Goal: Information Seeking & Learning: Learn about a topic

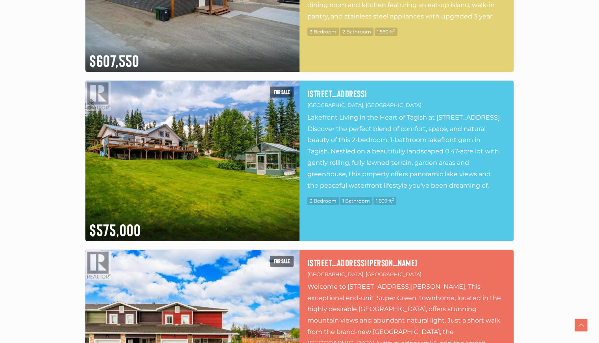
scroll to position [1731, 0]
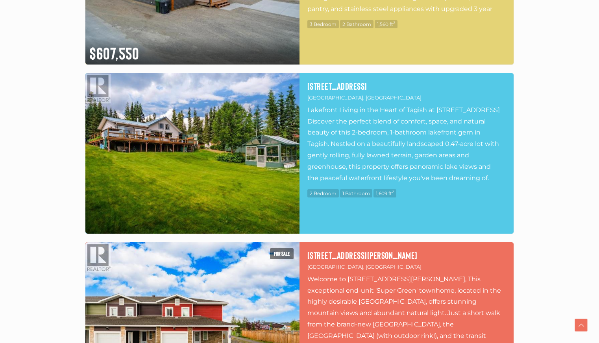
click at [202, 155] on img at bounding box center [192, 153] width 214 height 161
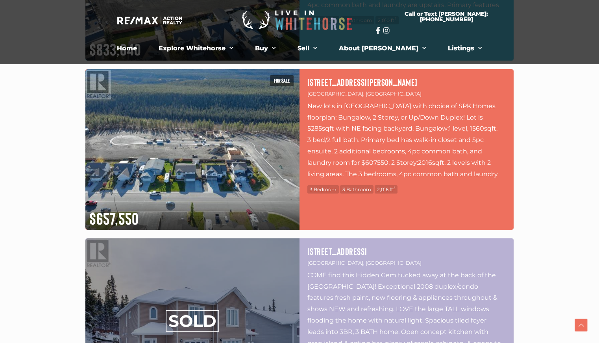
scroll to position [4092, 0]
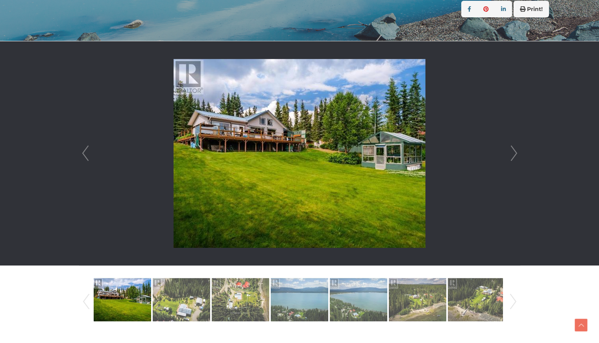
scroll to position [197, 0]
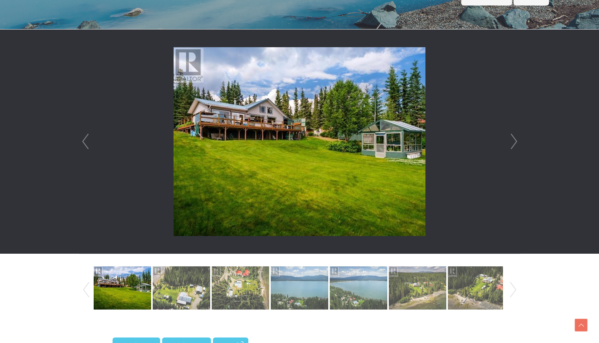
click at [514, 290] on link "Next" at bounding box center [513, 290] width 12 height 54
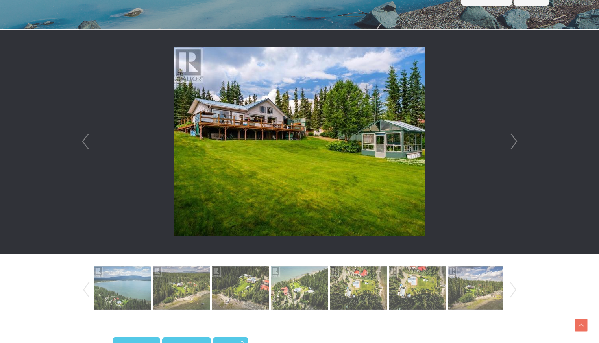
click at [514, 290] on link "Next" at bounding box center [513, 290] width 12 height 54
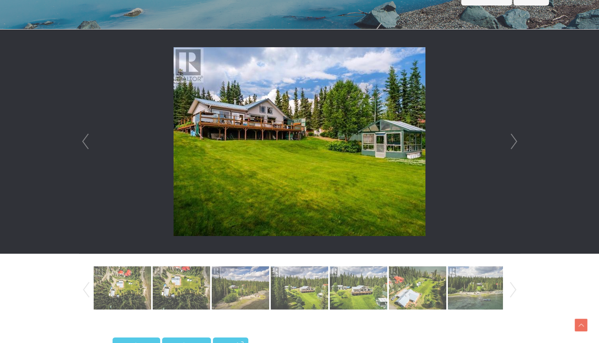
click at [514, 290] on link "Next" at bounding box center [513, 290] width 12 height 54
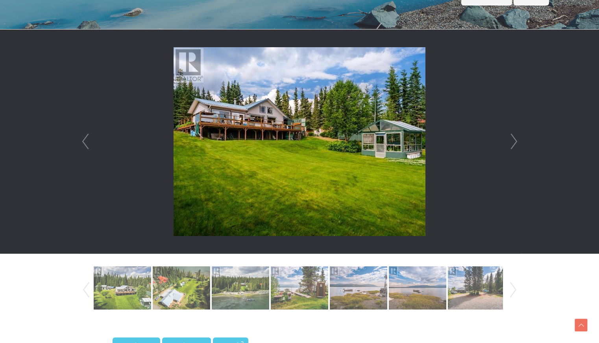
click at [514, 290] on link "Next" at bounding box center [513, 290] width 12 height 54
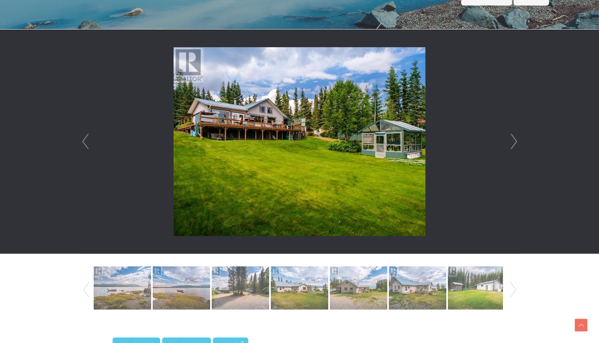
click at [514, 290] on link "Next" at bounding box center [513, 290] width 12 height 54
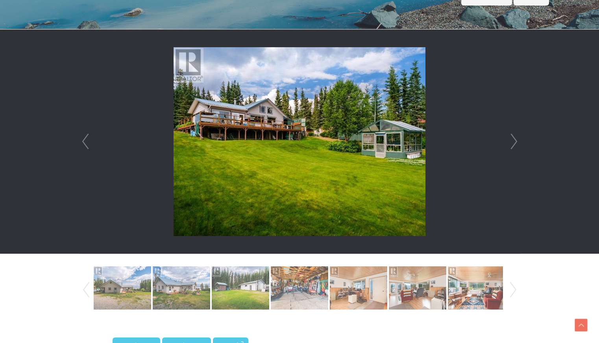
click at [514, 290] on link "Next" at bounding box center [513, 290] width 12 height 54
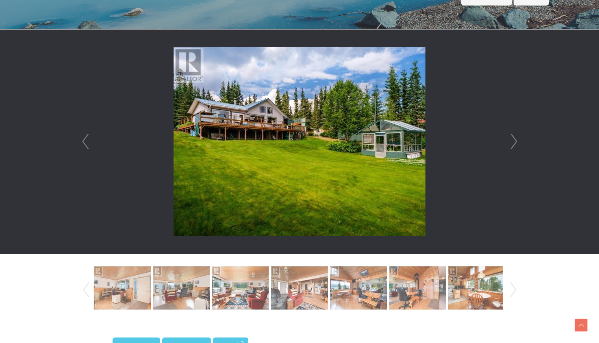
click at [514, 290] on link "Next" at bounding box center [513, 290] width 12 height 54
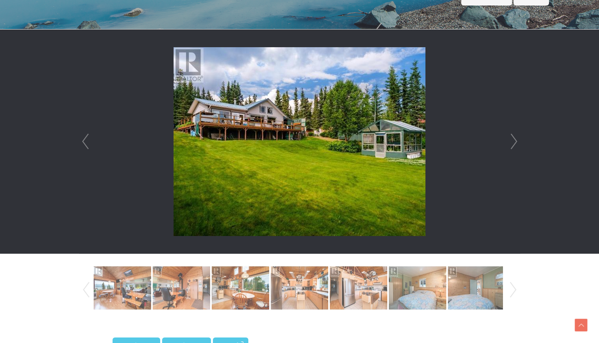
click at [514, 290] on link "Next" at bounding box center [513, 290] width 12 height 54
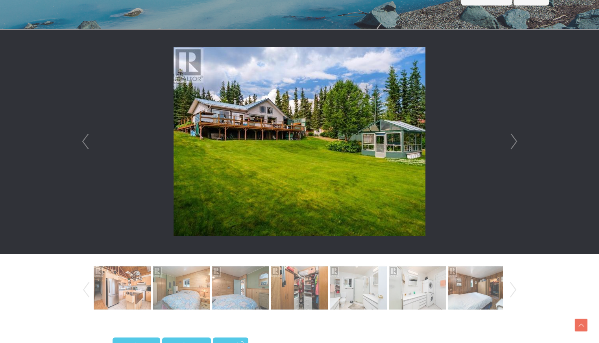
click at [514, 290] on link "Next" at bounding box center [513, 290] width 12 height 54
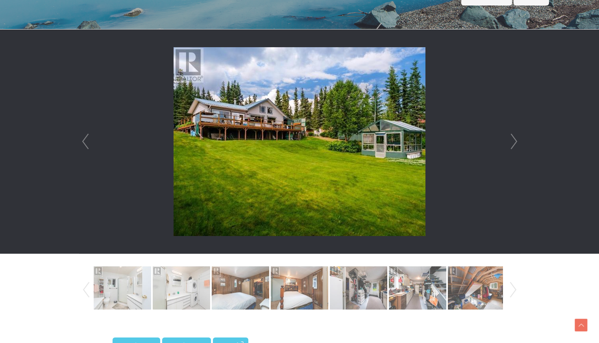
click at [514, 290] on link "Next" at bounding box center [513, 290] width 12 height 54
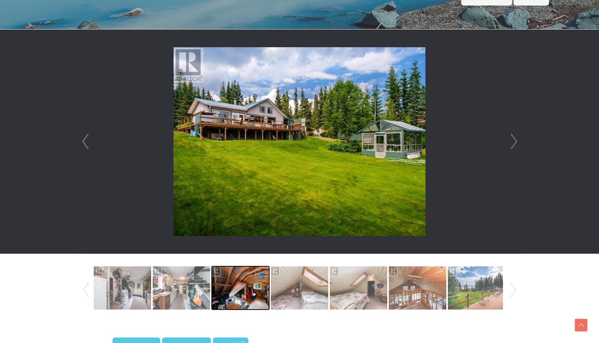
click at [234, 299] on img at bounding box center [240, 288] width 57 height 45
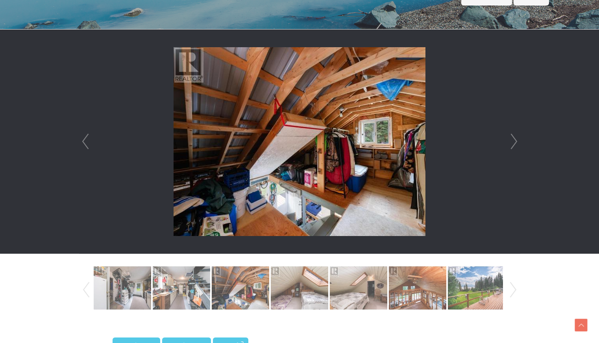
click at [517, 147] on link "Next" at bounding box center [514, 142] width 12 height 224
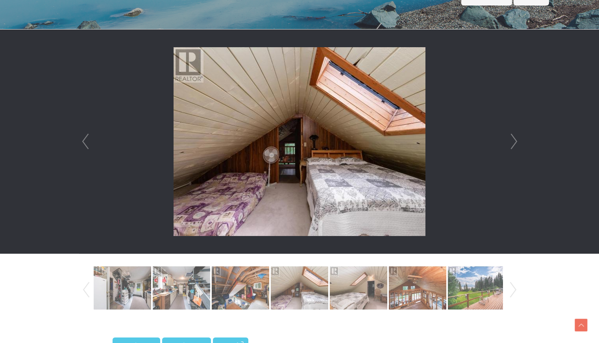
click at [79, 144] on link "Prev" at bounding box center [85, 142] width 12 height 224
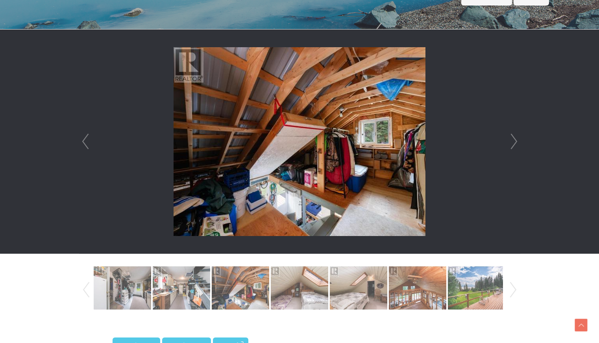
click at [514, 140] on link "Next" at bounding box center [514, 142] width 12 height 224
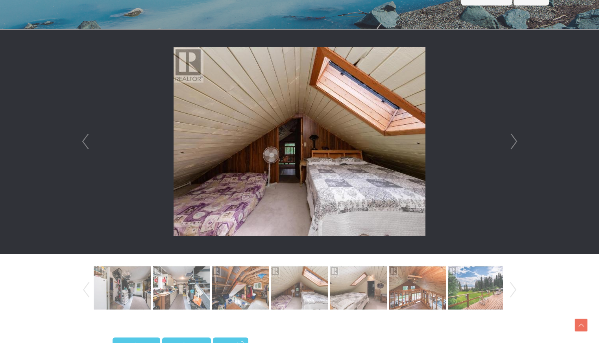
click at [514, 140] on link "Next" at bounding box center [514, 142] width 12 height 224
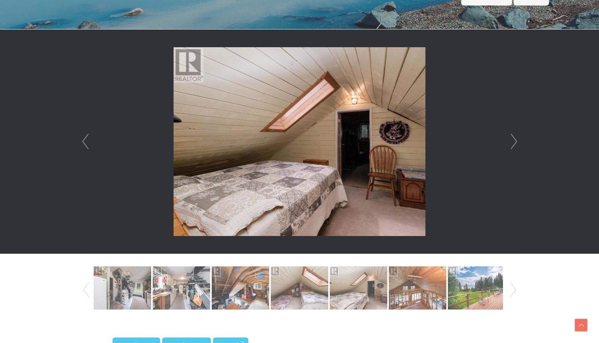
click at [514, 140] on link "Next" at bounding box center [514, 142] width 12 height 224
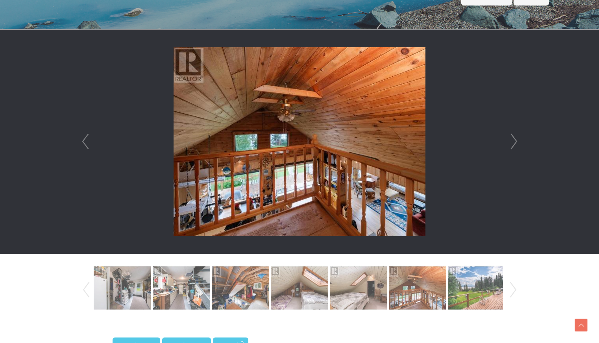
click at [82, 144] on link "Prev" at bounding box center [85, 142] width 12 height 224
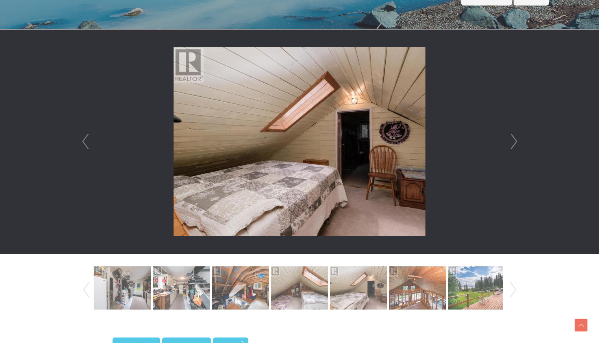
click at [518, 144] on link "Next" at bounding box center [514, 142] width 12 height 224
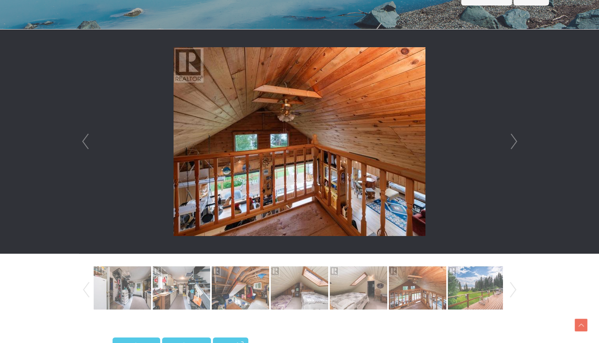
click at [518, 144] on link "Next" at bounding box center [514, 142] width 12 height 224
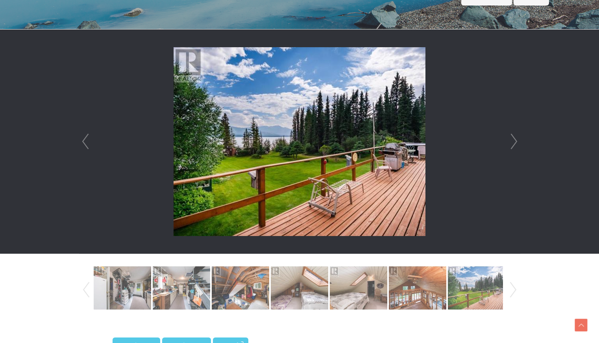
click at [518, 144] on link "Next" at bounding box center [514, 142] width 12 height 224
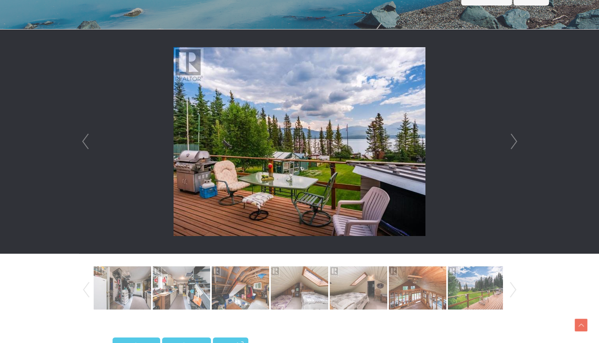
click at [518, 144] on link "Next" at bounding box center [514, 142] width 12 height 224
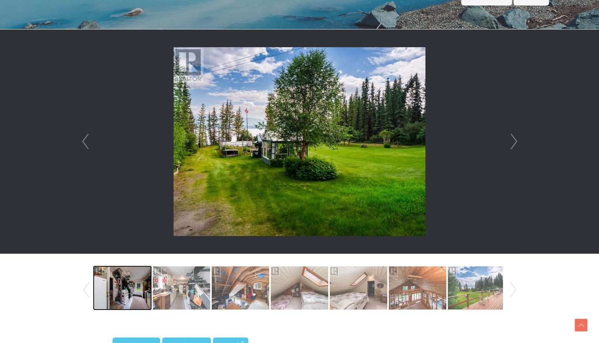
click at [115, 280] on img at bounding box center [122, 288] width 57 height 45
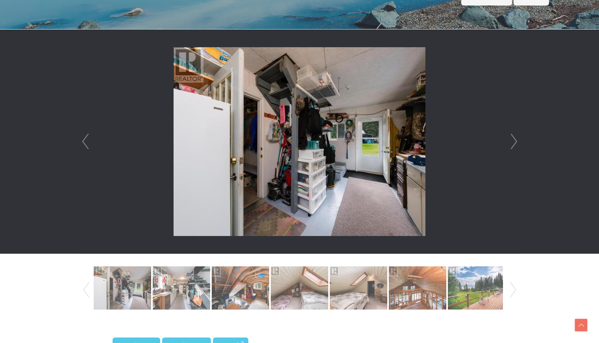
click at [83, 288] on link "Prev" at bounding box center [86, 290] width 12 height 54
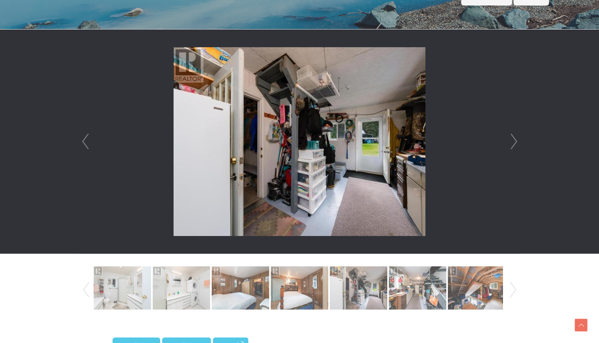
click at [83, 288] on link "Prev" at bounding box center [86, 290] width 12 height 54
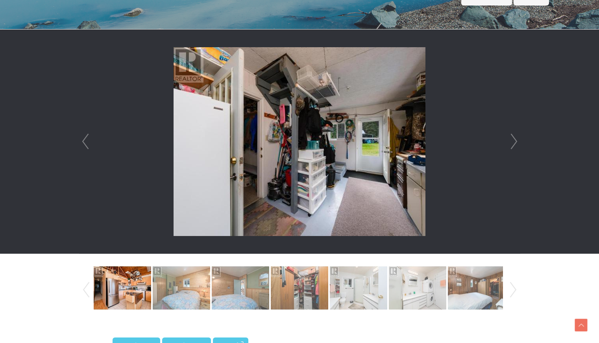
click at [83, 288] on link "Prev" at bounding box center [86, 290] width 12 height 54
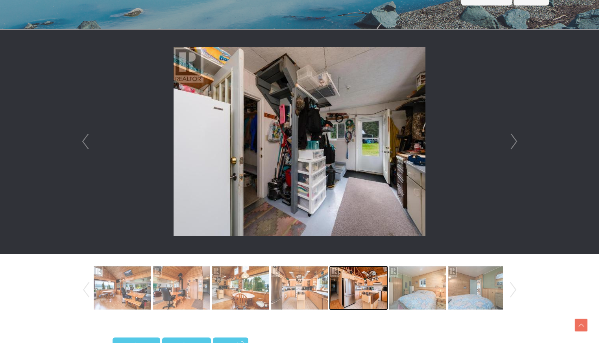
click at [358, 290] on img at bounding box center [358, 288] width 57 height 45
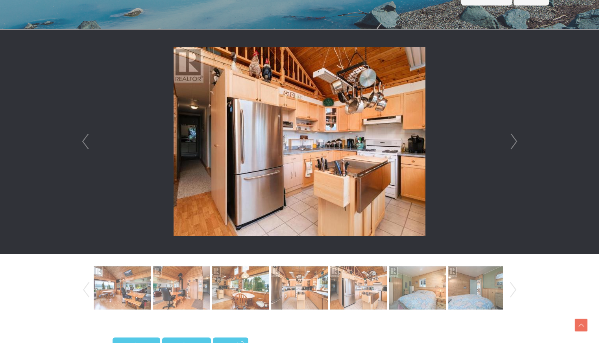
click at [83, 141] on link "Prev" at bounding box center [85, 142] width 12 height 224
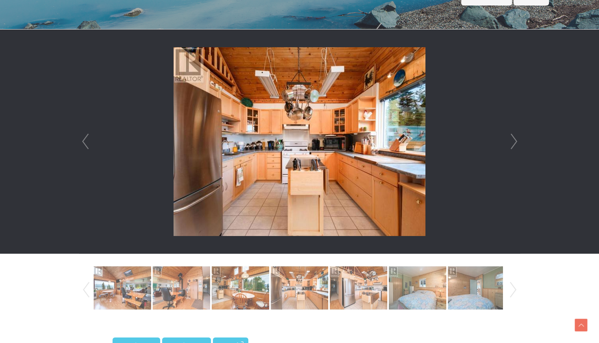
click at [83, 141] on link "Prev" at bounding box center [85, 142] width 12 height 224
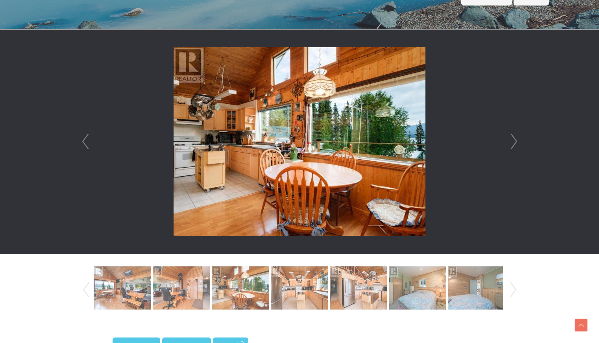
click at [83, 141] on link "Prev" at bounding box center [85, 142] width 12 height 224
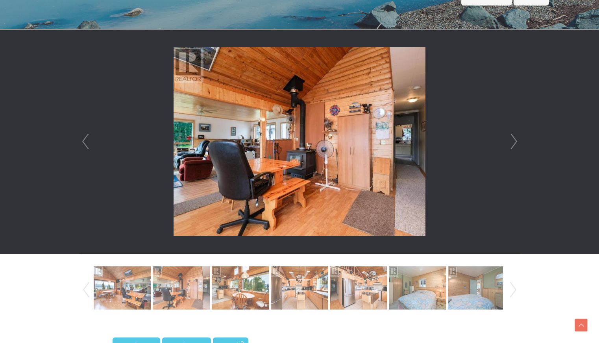
click at [83, 141] on link "Prev" at bounding box center [85, 142] width 12 height 224
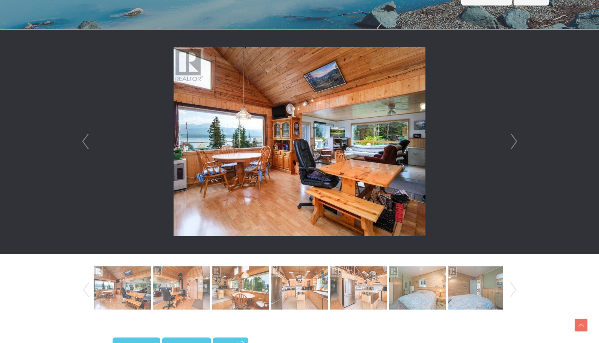
click at [83, 141] on link "Prev" at bounding box center [85, 142] width 12 height 224
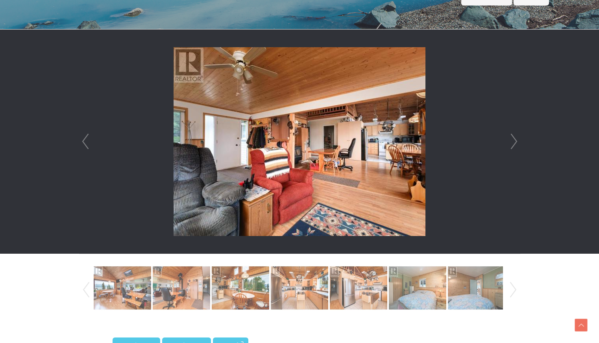
click at [83, 141] on link "Prev" at bounding box center [85, 142] width 12 height 224
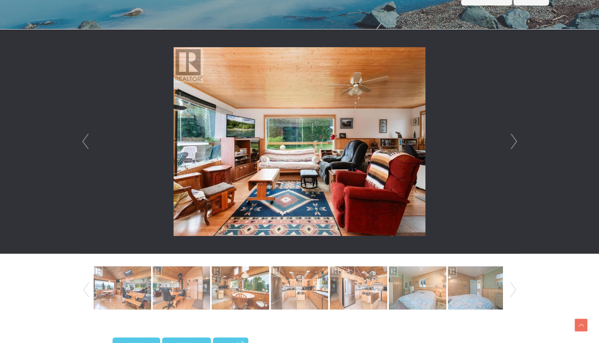
click at [83, 141] on link "Prev" at bounding box center [85, 142] width 12 height 224
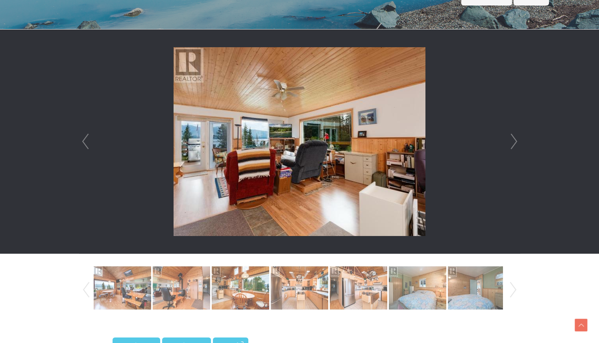
click at [83, 141] on link "Prev" at bounding box center [85, 142] width 12 height 224
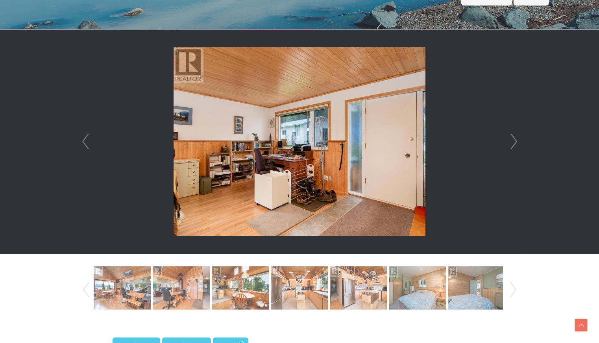
click at [83, 141] on link "Prev" at bounding box center [85, 142] width 12 height 224
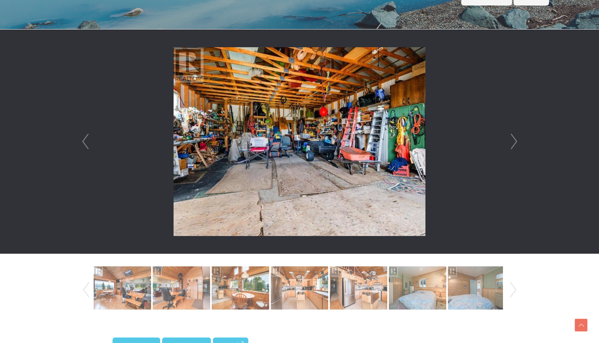
click at [83, 141] on link "Prev" at bounding box center [85, 142] width 12 height 224
